Goal: Book appointment/travel/reservation: Book appointment/travel/reservation

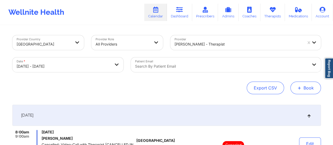
click at [310, 90] on button "+ Book" at bounding box center [305, 88] width 31 height 13
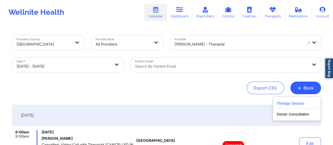
click at [291, 101] on button "Therapy Session" at bounding box center [297, 104] width 40 height 9
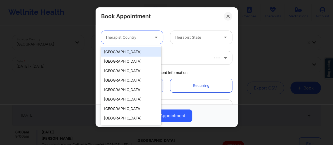
click at [135, 37] on div at bounding box center [127, 37] width 44 height 6
click at [129, 49] on div "[GEOGRAPHIC_DATA]" at bounding box center [131, 51] width 61 height 9
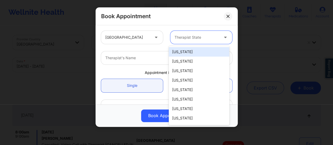
click at [194, 36] on div at bounding box center [197, 37] width 44 height 6
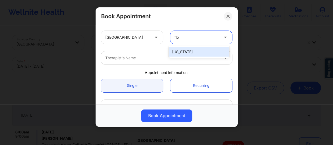
type input "[PERSON_NAME]"
click at [188, 49] on div "[US_STATE]" at bounding box center [199, 51] width 61 height 9
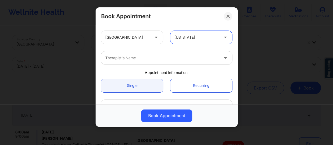
click at [167, 55] on div at bounding box center [162, 58] width 114 height 6
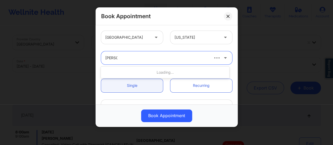
type input "[PERSON_NAME]"
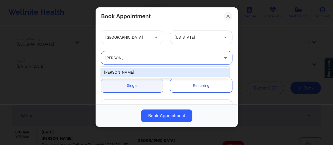
click at [158, 74] on div "[PERSON_NAME]" at bounding box center [165, 72] width 128 height 9
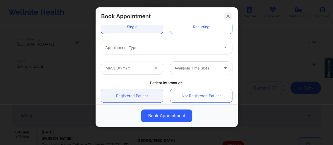
scroll to position [62, 0]
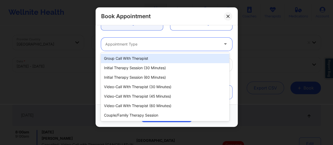
click at [142, 40] on div "Appointment Type" at bounding box center [160, 44] width 118 height 13
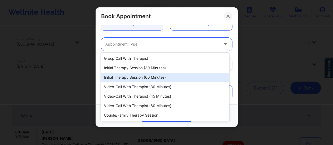
click at [163, 76] on div "Initial Therapy Session (60 minutes)" at bounding box center [165, 77] width 128 height 9
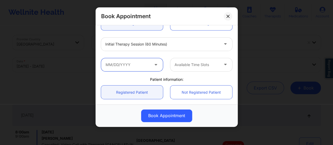
click at [135, 68] on input "text" at bounding box center [132, 64] width 62 height 13
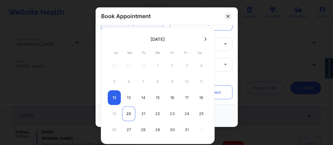
click at [127, 112] on div "20" at bounding box center [128, 113] width 13 height 15
type input "[DATE]"
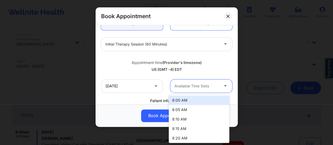
click at [206, 88] on div at bounding box center [197, 86] width 44 height 6
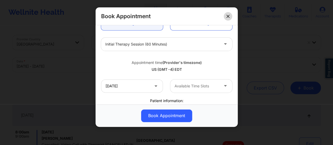
click at [227, 16] on icon at bounding box center [227, 16] width 3 height 3
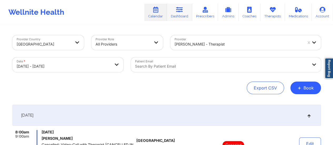
click at [189, 12] on link "Dashboard" at bounding box center [179, 12] width 25 height 17
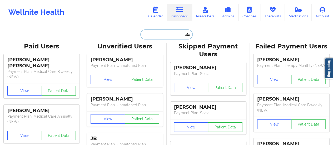
click at [162, 34] on input "text" at bounding box center [166, 34] width 52 height 10
paste input "[EMAIL_ADDRESS][DOMAIN_NAME]"
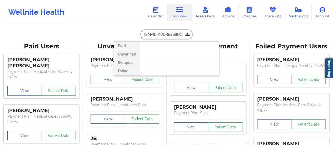
click at [161, 34] on input "[EMAIL_ADDRESS][DOMAIN_NAME]" at bounding box center [166, 34] width 52 height 10
paste input "[PERSON_NAME]"
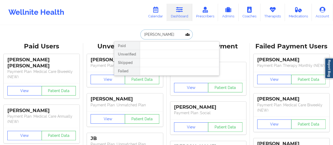
click at [173, 33] on input "[PERSON_NAME]" at bounding box center [166, 34] width 52 height 10
drag, startPoint x: 154, startPoint y: 34, endPoint x: 174, endPoint y: 33, distance: 20.0
click at [174, 33] on input "[PERSON_NAME]" at bounding box center [166, 34] width 52 height 10
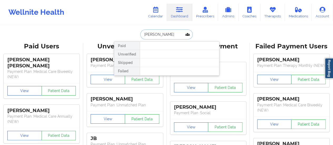
click at [142, 34] on input "[PERSON_NAME]" at bounding box center [166, 34] width 52 height 10
type input "[PERSON_NAME]"
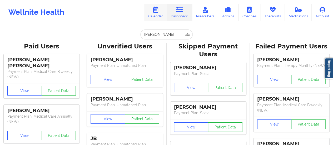
click at [159, 16] on link "Calendar" at bounding box center [155, 12] width 23 height 17
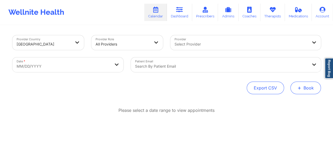
click at [310, 89] on button "+ Book" at bounding box center [305, 88] width 31 height 13
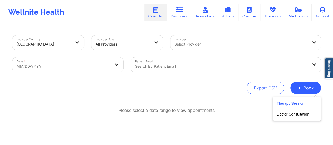
click at [286, 103] on button "Therapy Session" at bounding box center [297, 104] width 40 height 9
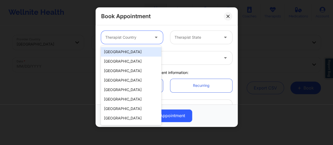
click at [133, 39] on div at bounding box center [127, 37] width 44 height 6
drag, startPoint x: 126, startPoint y: 47, endPoint x: 149, endPoint y: 52, distance: 23.9
click at [149, 52] on div "[GEOGRAPHIC_DATA]" at bounding box center [131, 51] width 61 height 9
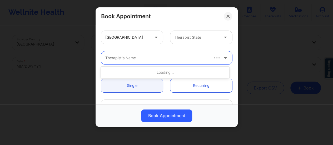
click at [149, 52] on div "Therapist's Name" at bounding box center [155, 57] width 108 height 13
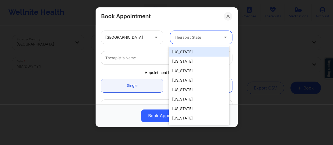
click at [197, 38] on div at bounding box center [197, 37] width 44 height 6
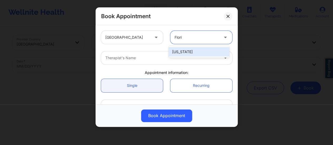
type input "Florid"
click at [183, 54] on div "[US_STATE]" at bounding box center [199, 51] width 61 height 9
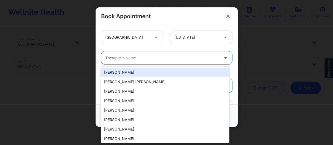
click at [163, 54] on div "Therapist's Name" at bounding box center [160, 57] width 118 height 13
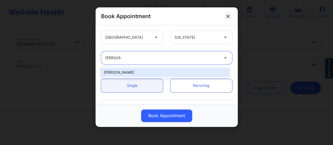
type input "[PERSON_NAME] [PERSON_NAME]"
click at [151, 71] on div "[PERSON_NAME]" at bounding box center [165, 72] width 128 height 9
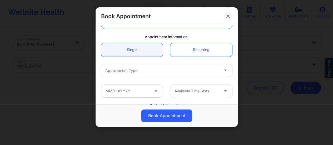
scroll to position [41, 0]
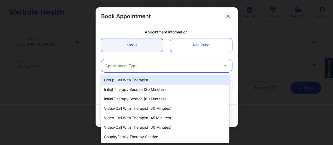
click at [165, 70] on div "Appointment Type" at bounding box center [160, 65] width 118 height 13
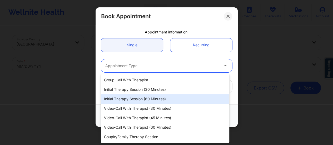
click at [151, 96] on div "Initial Therapy Session (60 minutes)" at bounding box center [165, 98] width 128 height 9
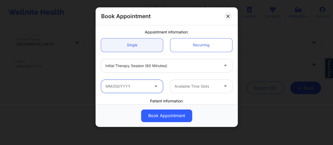
click at [148, 81] on input "text" at bounding box center [132, 86] width 62 height 13
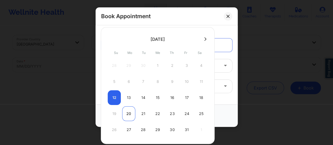
click at [127, 109] on div "20" at bounding box center [128, 113] width 13 height 15
type input "[DATE]"
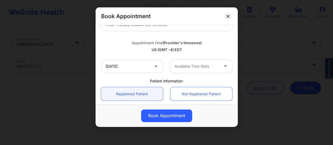
scroll to position [87, 0]
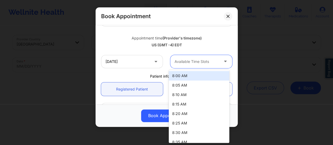
click at [194, 62] on div at bounding box center [197, 61] width 44 height 6
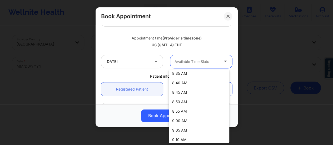
scroll to position [73, 0]
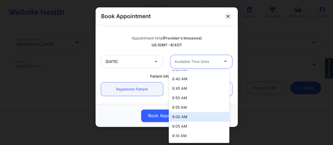
click at [192, 117] on div "9:00 AM" at bounding box center [199, 116] width 61 height 9
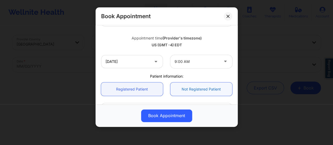
click at [200, 88] on link "Not Registered Patient" at bounding box center [201, 88] width 62 height 13
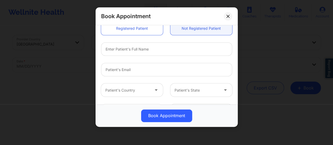
scroll to position [149, 0]
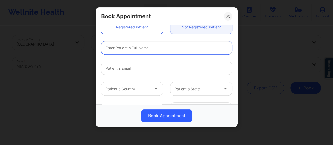
click at [151, 47] on input "text" at bounding box center [166, 47] width 131 height 13
paste input "[PERSON_NAME]"
type input "[PERSON_NAME]"
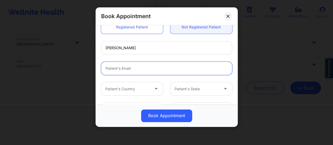
click at [129, 72] on input "Patient Email" at bounding box center [166, 68] width 131 height 13
paste input "[EMAIL_ADDRESS][DOMAIN_NAME]"
type input "[EMAIL_ADDRESS][DOMAIN_NAME]"
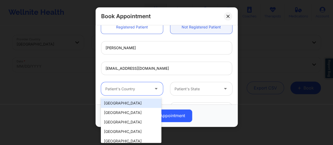
click at [148, 91] on div at bounding box center [127, 89] width 44 height 6
click at [133, 102] on div "[GEOGRAPHIC_DATA]" at bounding box center [131, 102] width 61 height 9
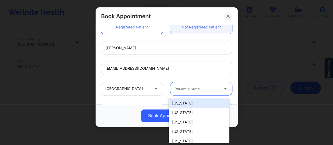
click at [202, 90] on div at bounding box center [197, 89] width 44 height 6
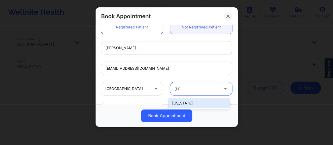
type input "Flori"
click at [201, 101] on div "[US_STATE]" at bounding box center [199, 102] width 61 height 9
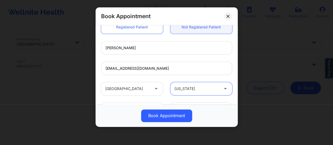
scroll to position [166, 0]
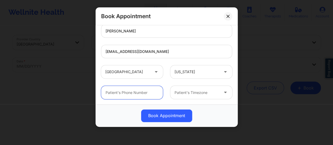
click at [141, 93] on input "text" at bounding box center [132, 92] width 62 height 13
paste input "[PHONE_NUMBER]"
type input "[PHONE_NUMBER]"
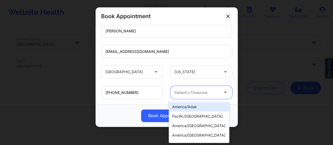
click at [194, 94] on div at bounding box center [197, 93] width 44 height 6
type input "new"
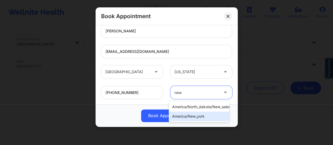
click at [198, 115] on div "america/new_york" at bounding box center [199, 116] width 61 height 9
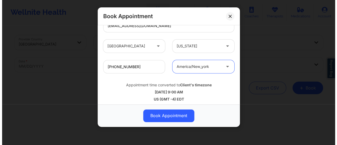
scroll to position [194, 0]
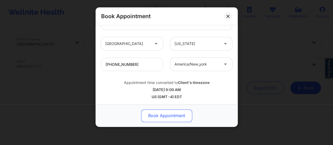
click at [175, 118] on button "Book Appointment" at bounding box center [166, 116] width 51 height 13
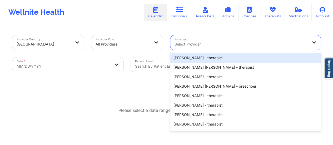
click at [195, 42] on div at bounding box center [241, 44] width 133 height 6
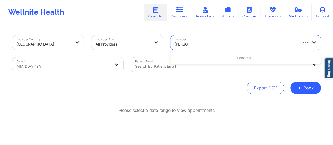
type input "[PERSON_NAME]"
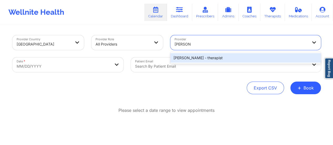
click at [205, 58] on div "[PERSON_NAME] - therapist" at bounding box center [245, 57] width 151 height 9
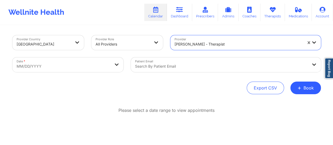
select select "2025-8"
select select "2025-9"
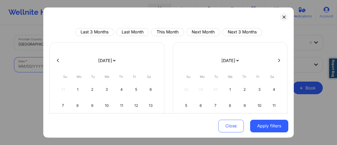
click at [90, 71] on body "Wellnite Health Calendar Dashboard Prescribers Admins Coaches Therapists Medica…" at bounding box center [168, 72] width 337 height 145
click at [113, 64] on select "[DATE] [DATE] [DATE] [DATE] [DATE] [DATE] [DATE] [DATE] [DATE] [DATE] [DATE] [D…" at bounding box center [106, 60] width 19 height 15
select select "2025-9"
select select "2025-10"
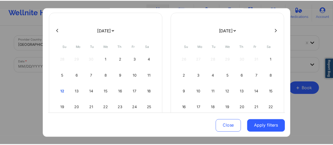
scroll to position [32, 0]
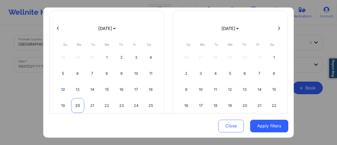
click at [74, 110] on div "20" at bounding box center [77, 105] width 13 height 15
select select "2025-9"
select select "2025-10"
select select "2025-9"
select select "2025-10"
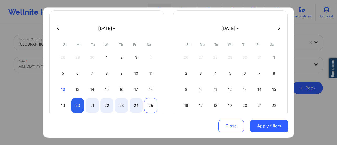
select select "2025-9"
select select "2025-10"
click at [148, 105] on div "25" at bounding box center [150, 105] width 13 height 15
select select "2025-9"
select select "2025-10"
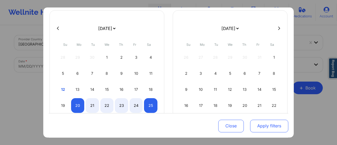
click at [278, 127] on button "Apply filters" at bounding box center [269, 126] width 38 height 13
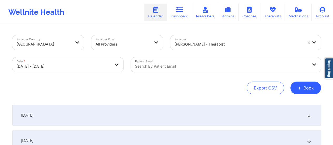
click at [163, 111] on div "[DATE]" at bounding box center [166, 115] width 309 height 21
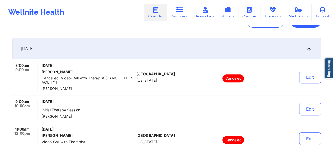
scroll to position [67, 0]
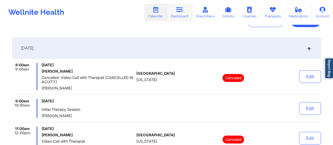
click at [179, 12] on icon at bounding box center [179, 10] width 7 height 6
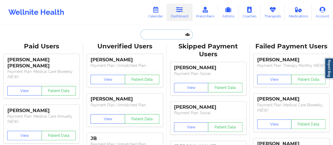
click at [160, 32] on input "text" at bounding box center [166, 34] width 52 height 10
paste input "[EMAIL_ADDRESS][DOMAIN_NAME]"
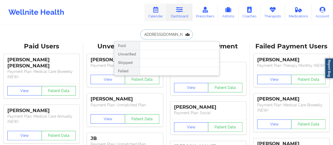
type input "[EMAIL_ADDRESS][DOMAIN_NAME]"
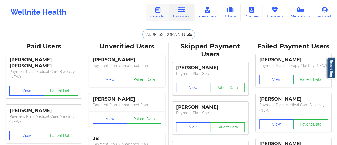
scroll to position [0, 0]
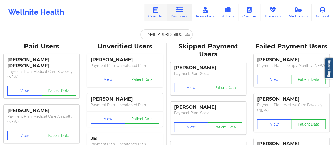
click at [157, 16] on link "Calendar" at bounding box center [155, 12] width 23 height 17
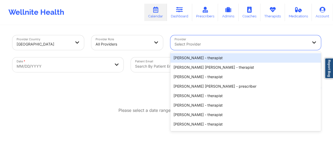
click at [225, 41] on div at bounding box center [241, 44] width 133 height 6
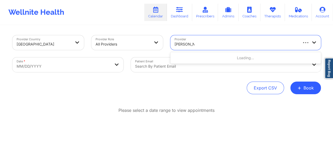
type input "[PERSON_NAME]"
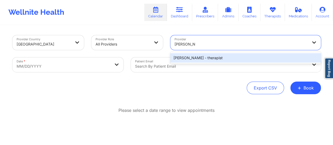
click at [229, 60] on div "[PERSON_NAME] - therapist" at bounding box center [245, 57] width 151 height 9
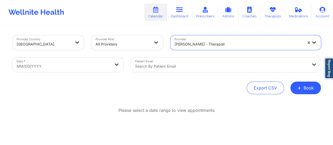
select select "2025-8"
select select "2025-9"
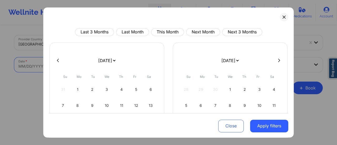
click at [90, 64] on body "Wellnite Health Calendar Dashboard Prescribers Admins Coaches Therapists Medica…" at bounding box center [168, 72] width 337 height 145
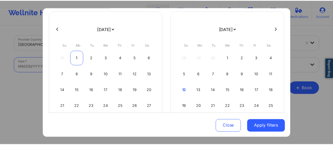
scroll to position [33, 0]
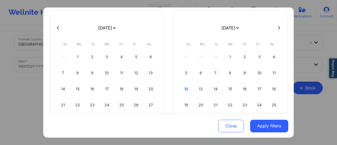
click at [112, 33] on select "[DATE] [DATE] [DATE] [DATE] [DATE] [DATE] [DATE] [DATE] [DATE] [DATE] [DATE] [D…" at bounding box center [106, 28] width 19 height 15
select select "2025-9"
select select "2025-10"
click at [74, 86] on div "13" at bounding box center [77, 89] width 13 height 15
select select "2025-9"
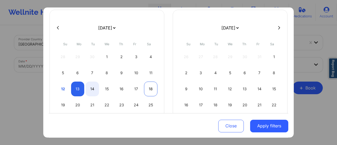
select select "2025-10"
click at [151, 87] on div "18" at bounding box center [150, 89] width 13 height 15
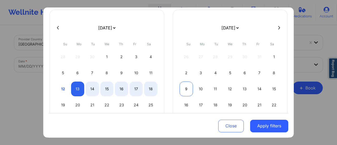
select select "2025-9"
select select "2025-10"
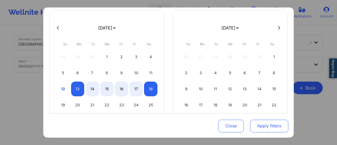
click at [264, 129] on button "Apply filters" at bounding box center [269, 126] width 38 height 13
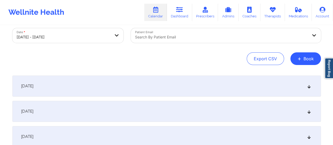
scroll to position [29, 0]
click at [144, 82] on div "[DATE]" at bounding box center [166, 85] width 309 height 21
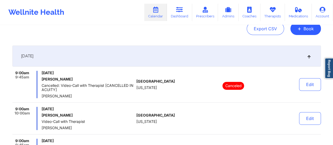
scroll to position [55, 0]
